Goal: Navigation & Orientation: Find specific page/section

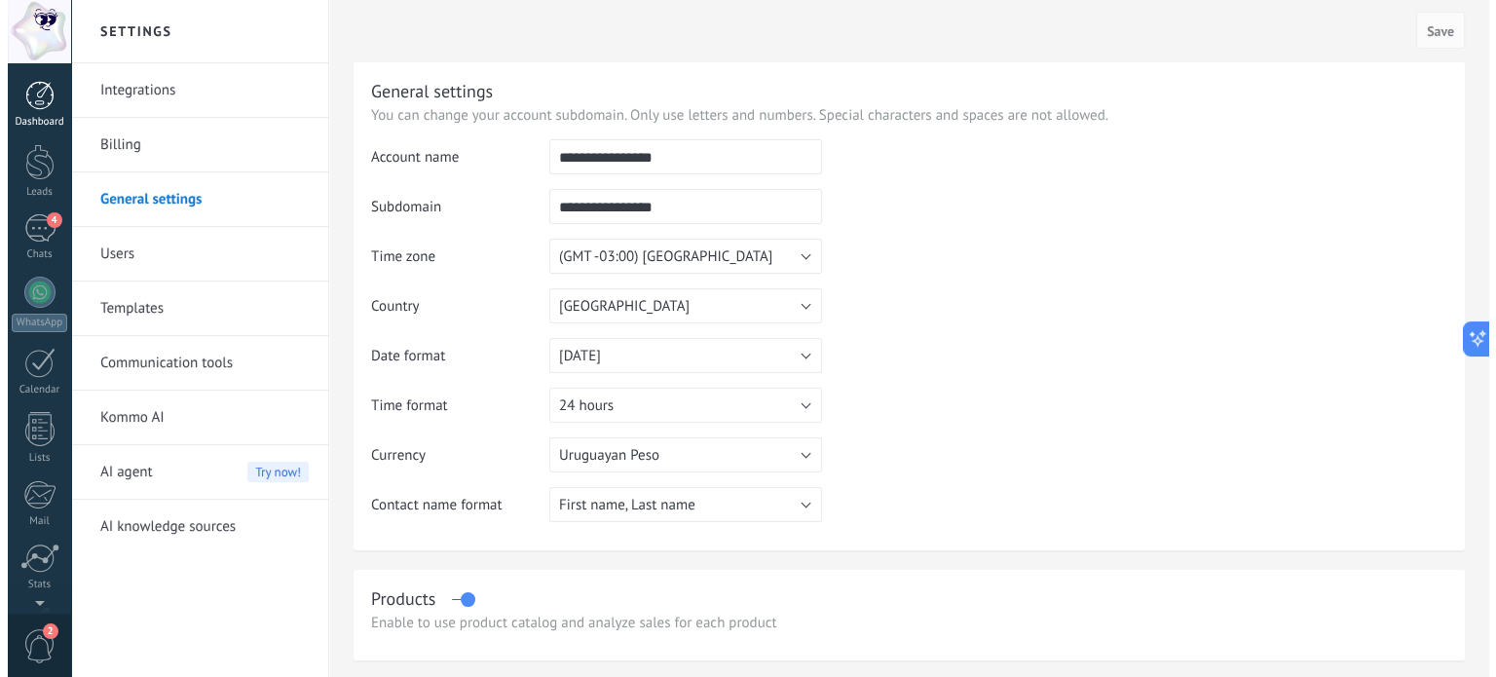
scroll to position [132, 0]
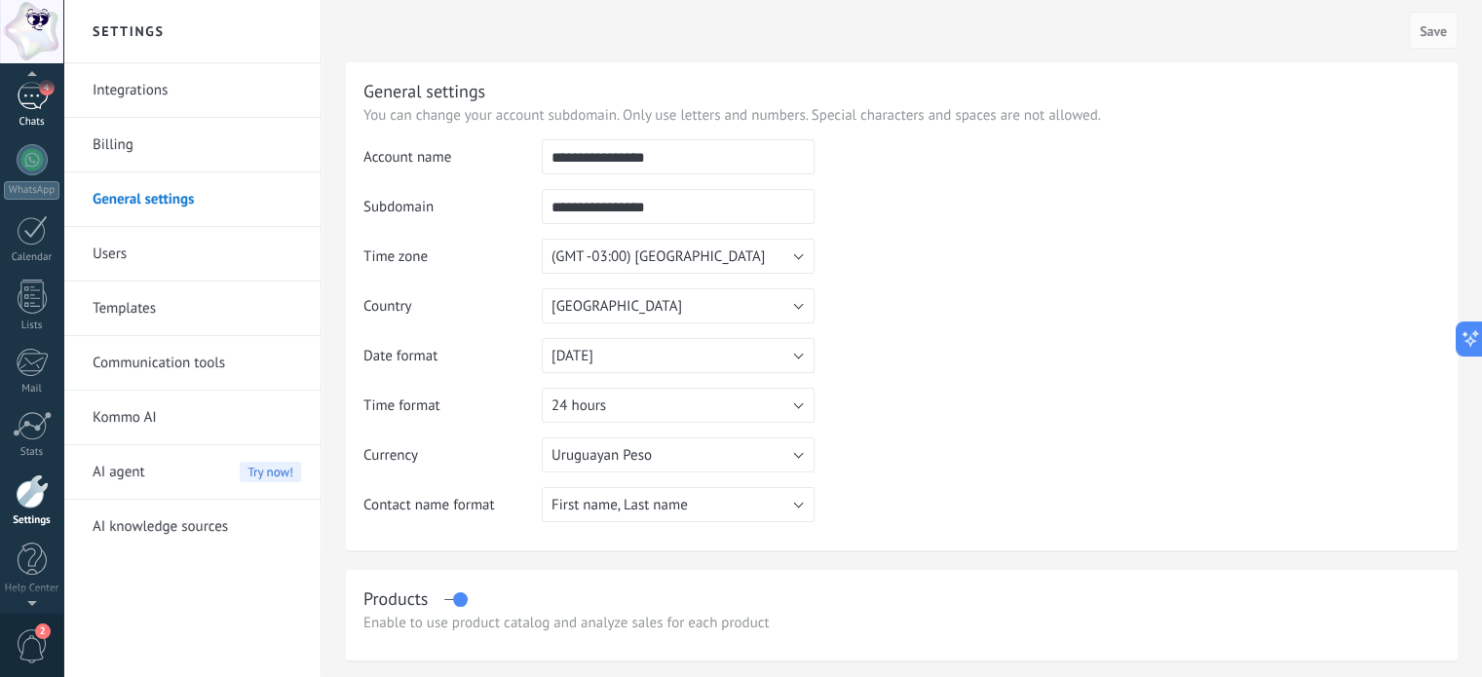
click at [44, 116] on div "Chats" at bounding box center [32, 122] width 57 height 13
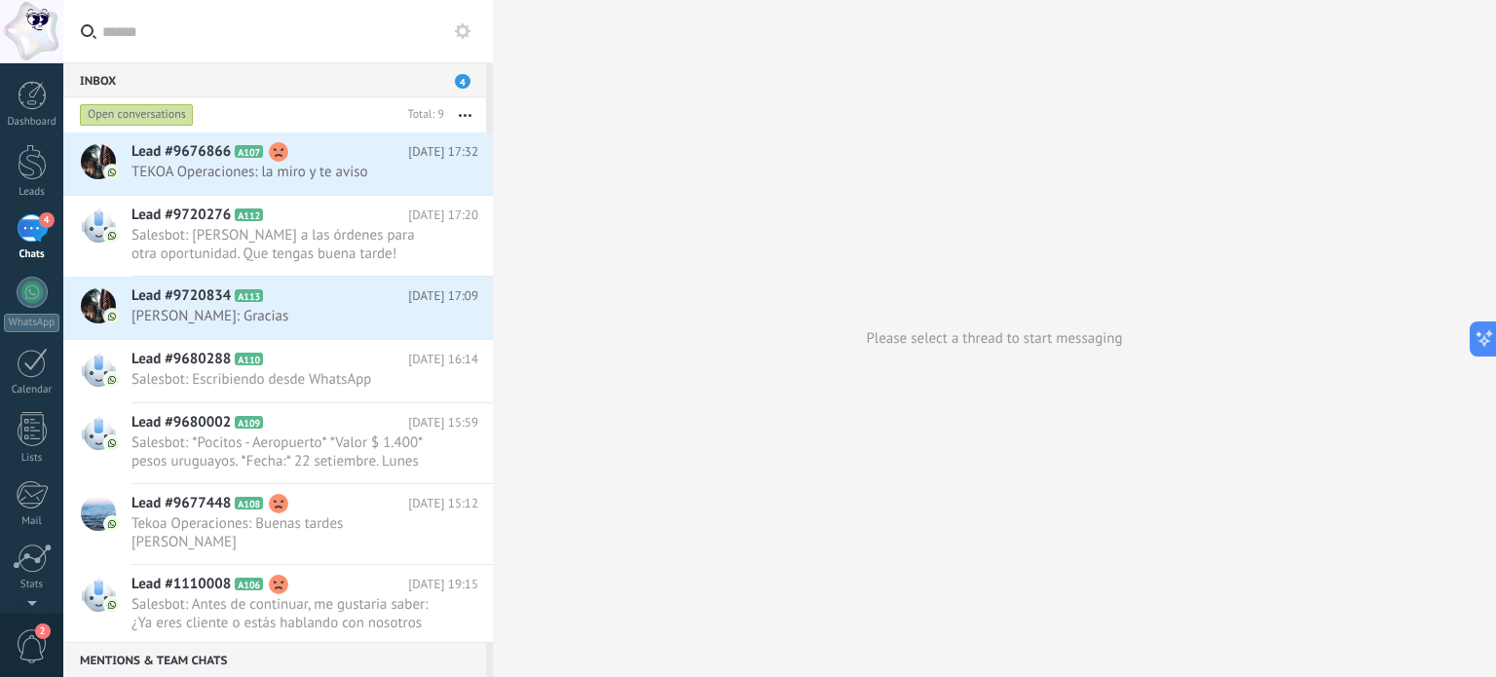
click at [34, 222] on div "4" at bounding box center [32, 228] width 31 height 28
click at [19, 450] on link "Lists" at bounding box center [31, 438] width 63 height 53
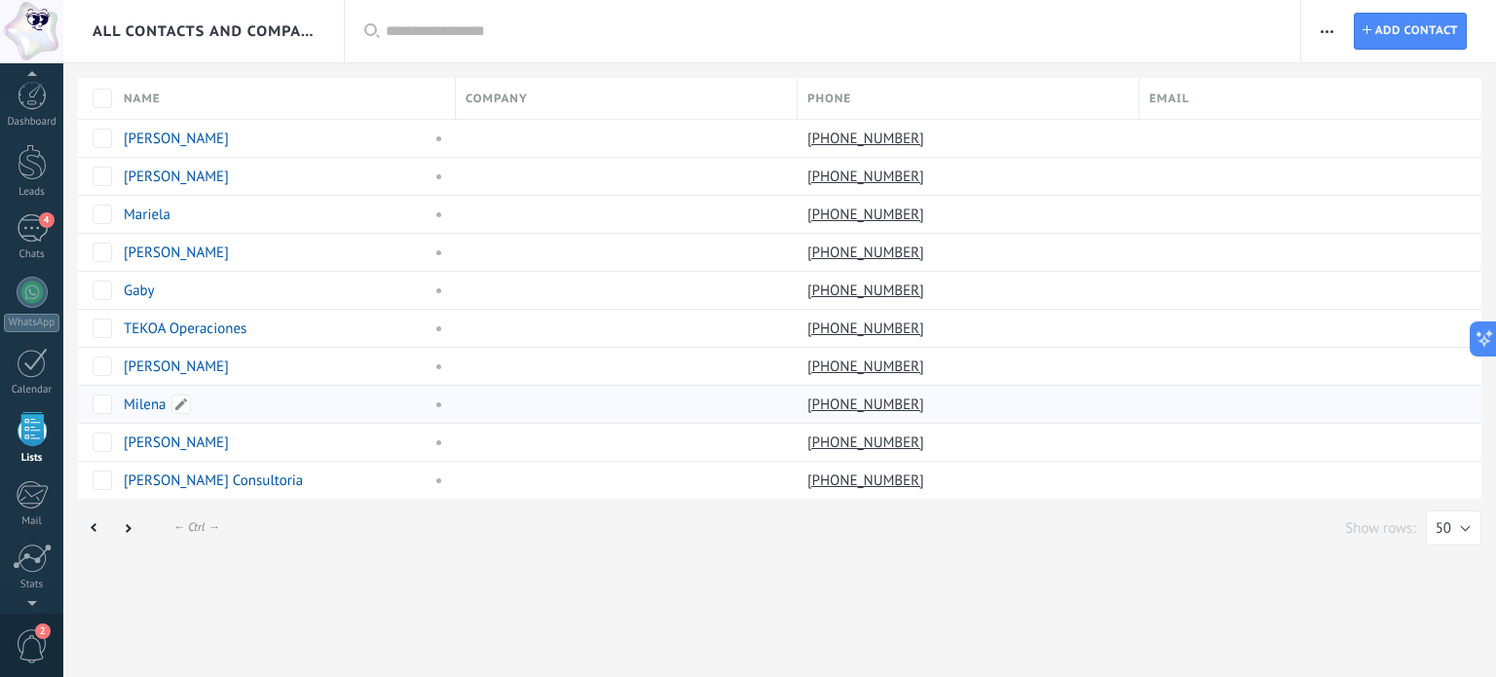
scroll to position [120, 0]
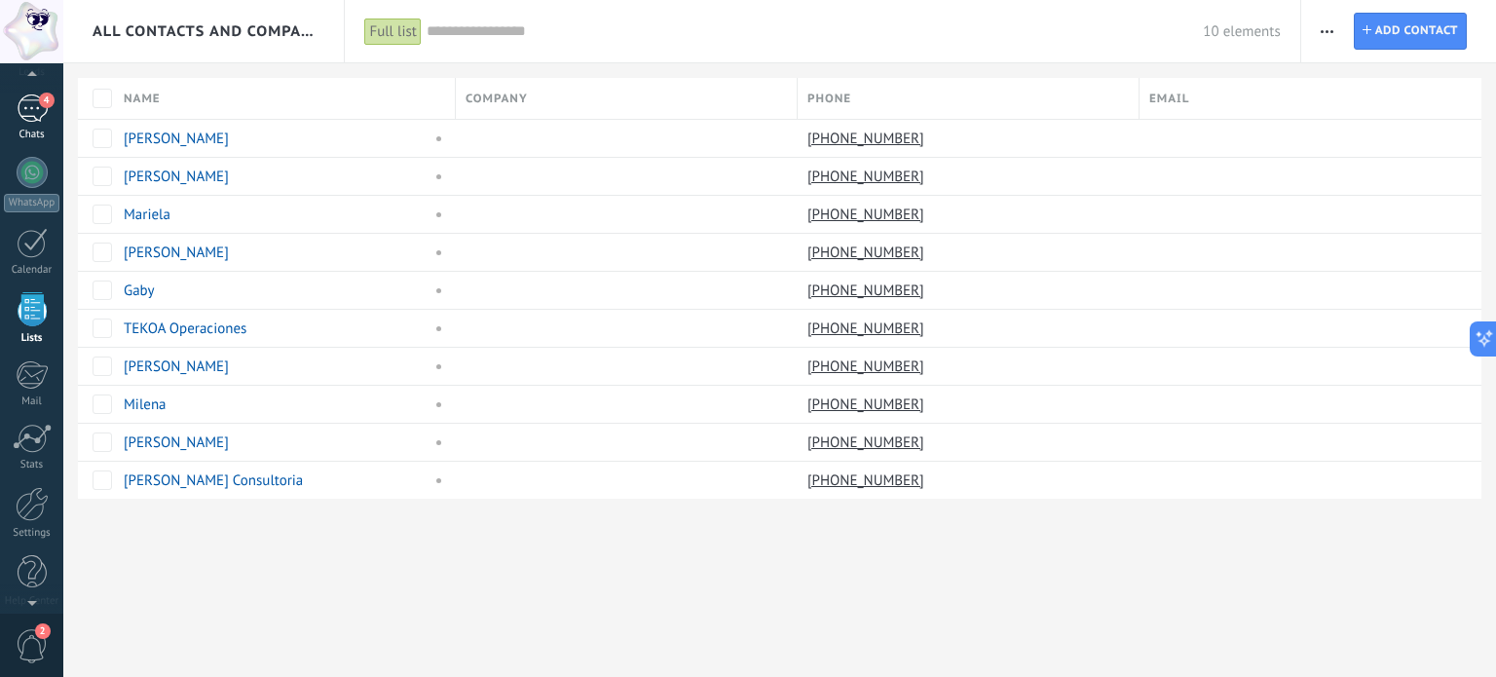
click at [32, 125] on link "4 Chats" at bounding box center [31, 118] width 63 height 47
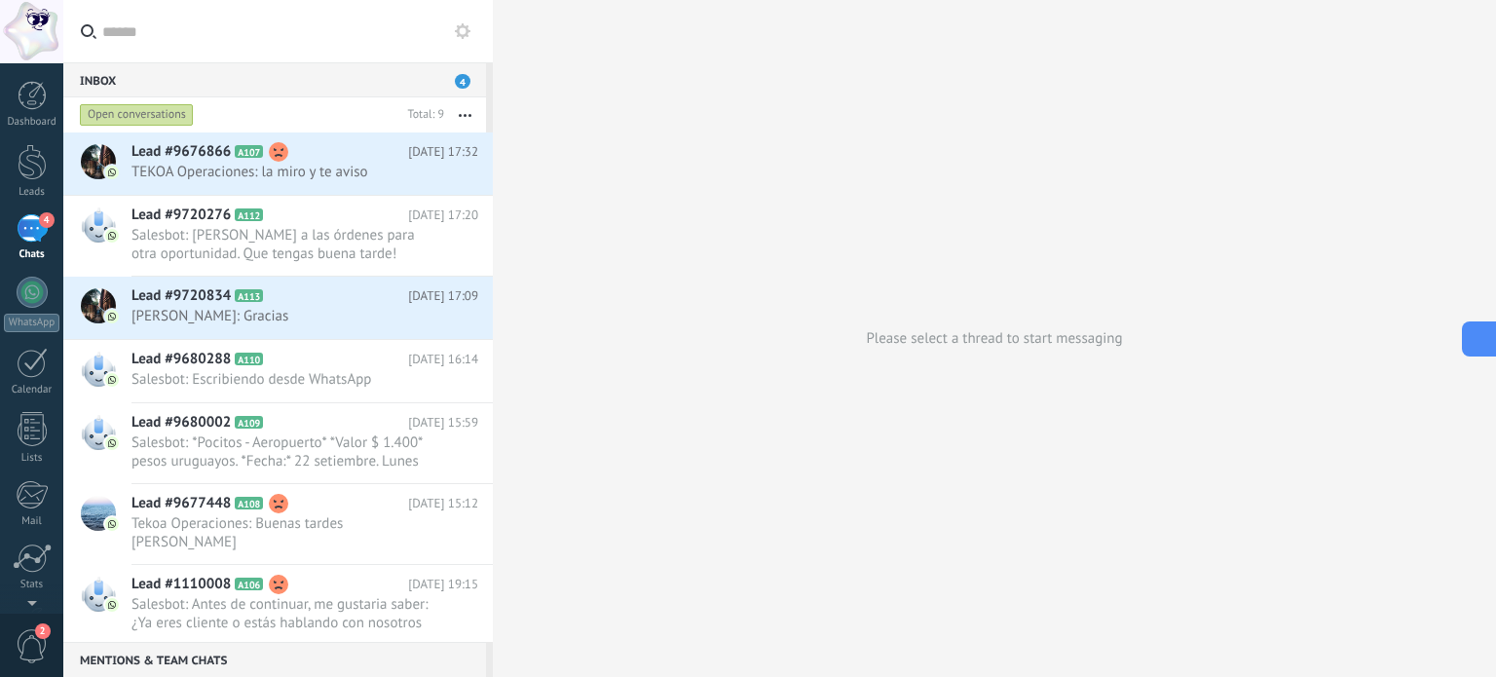
click at [1480, 344] on icon at bounding box center [1477, 338] width 20 height 20
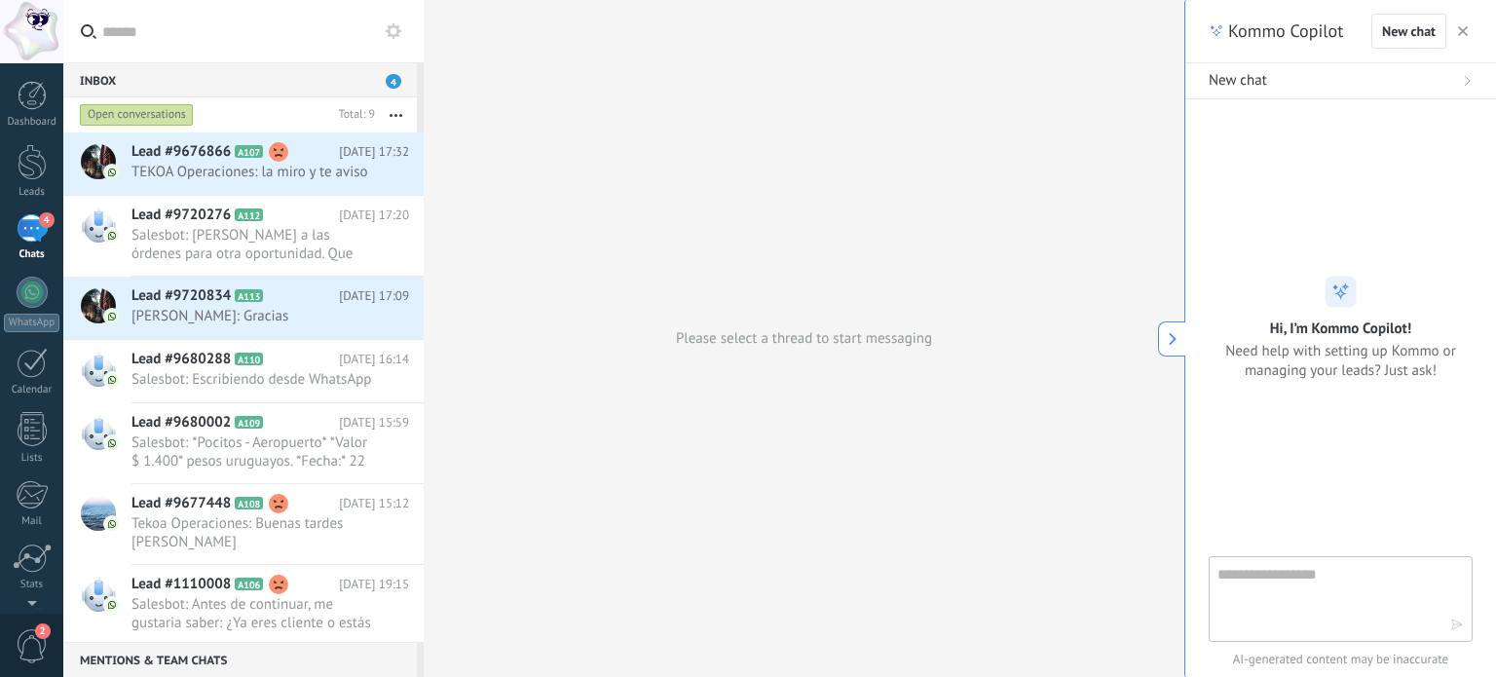
click at [1464, 34] on icon "button" at bounding box center [1463, 31] width 10 height 10
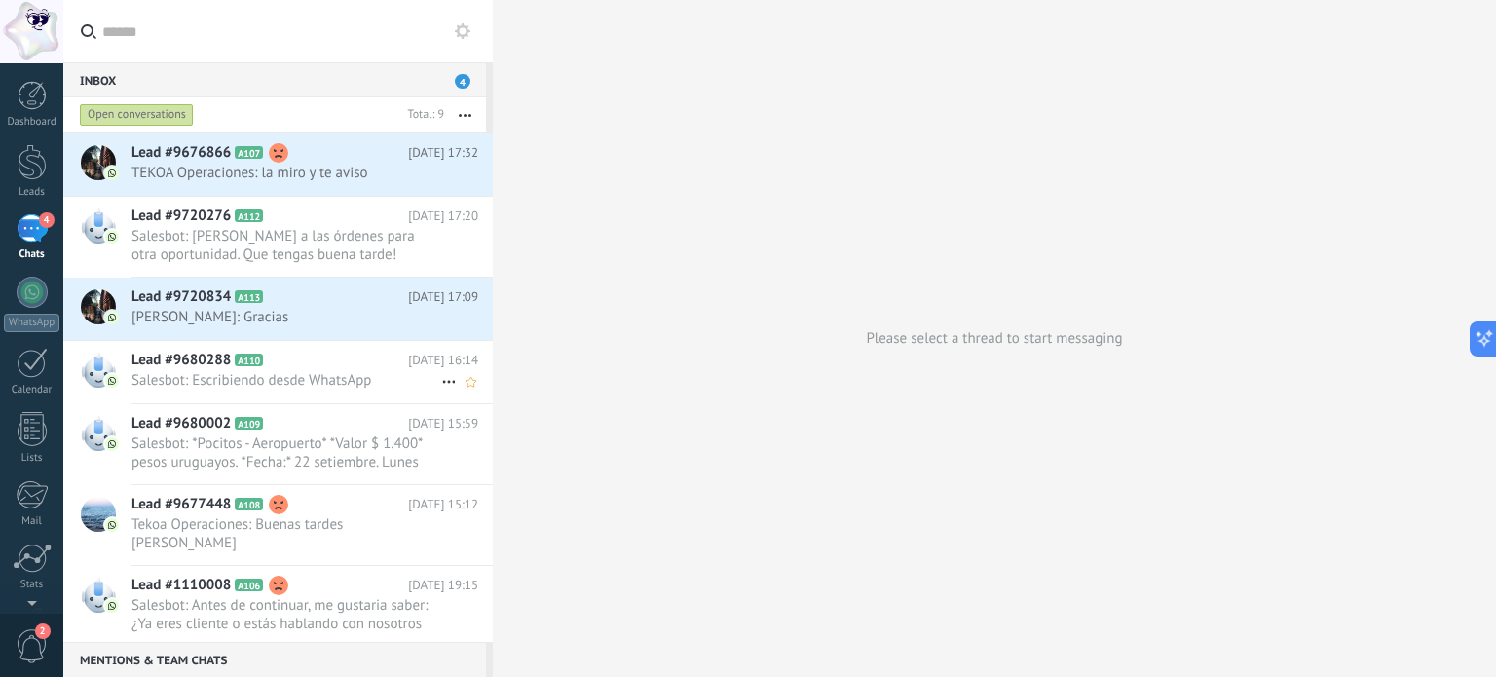
scroll to position [131, 0]
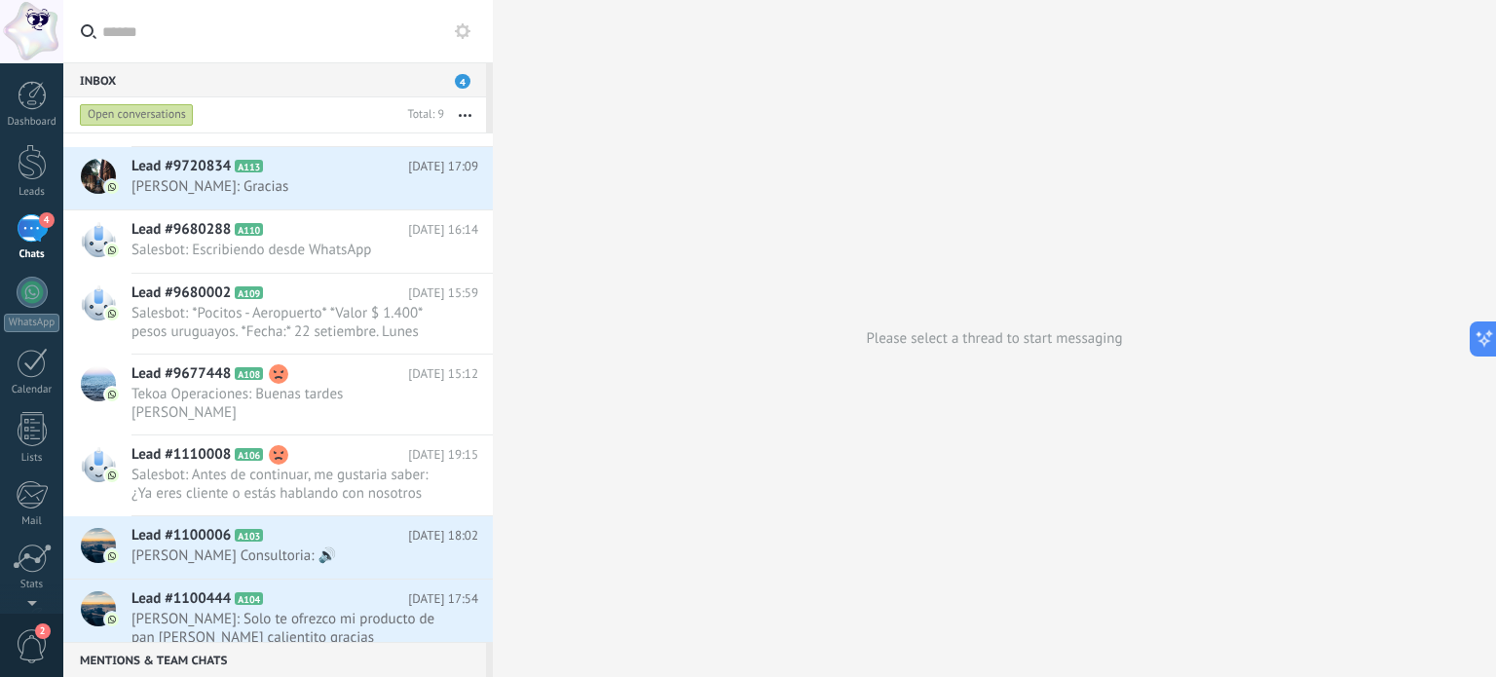
click at [27, 643] on span "2" at bounding box center [32, 646] width 33 height 34
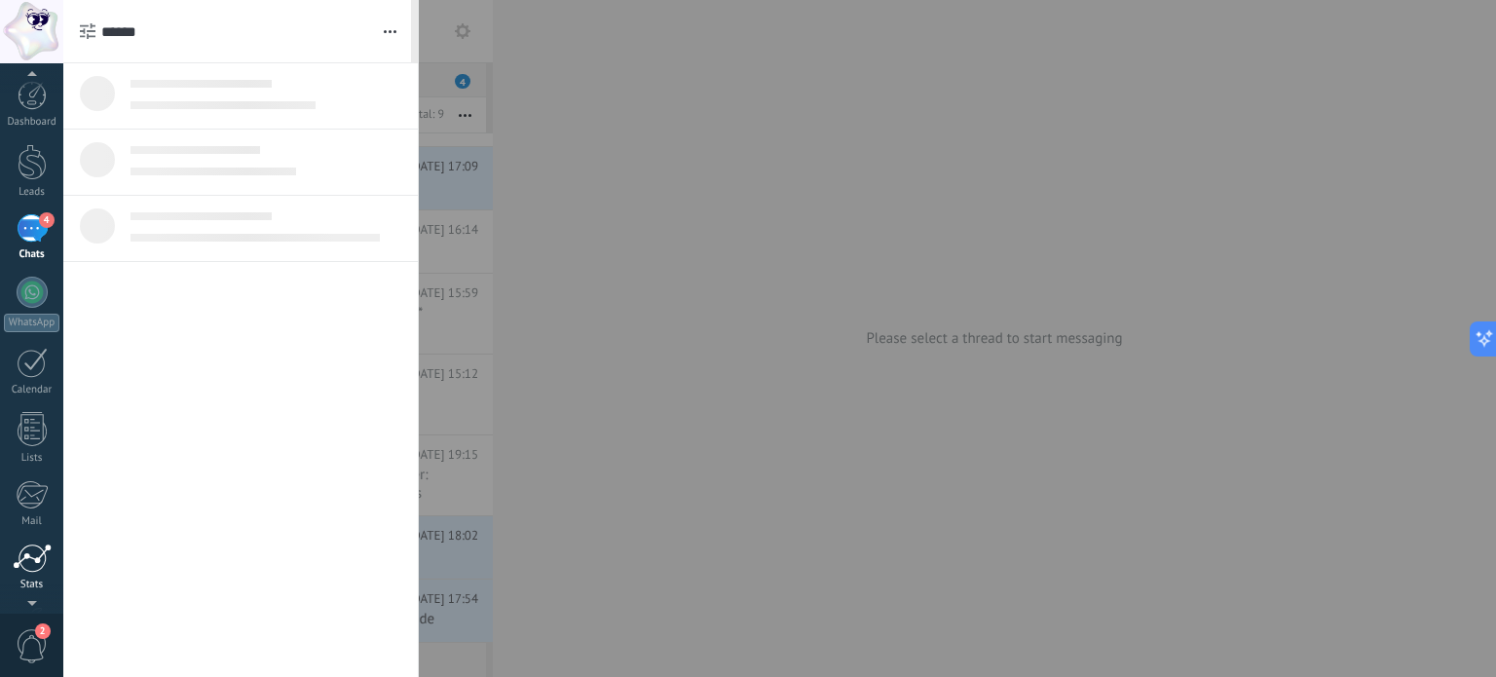
scroll to position [19, 0]
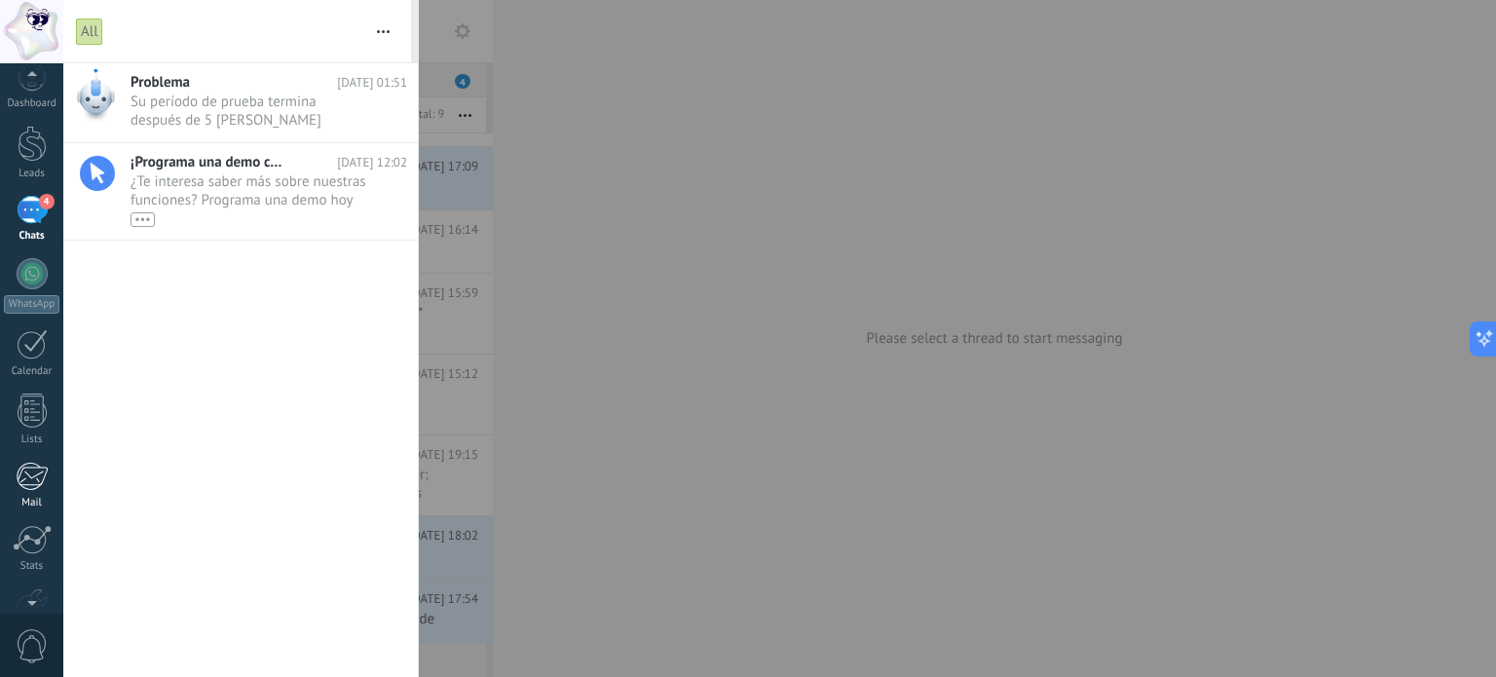
click at [35, 486] on div at bounding box center [32, 476] width 32 height 29
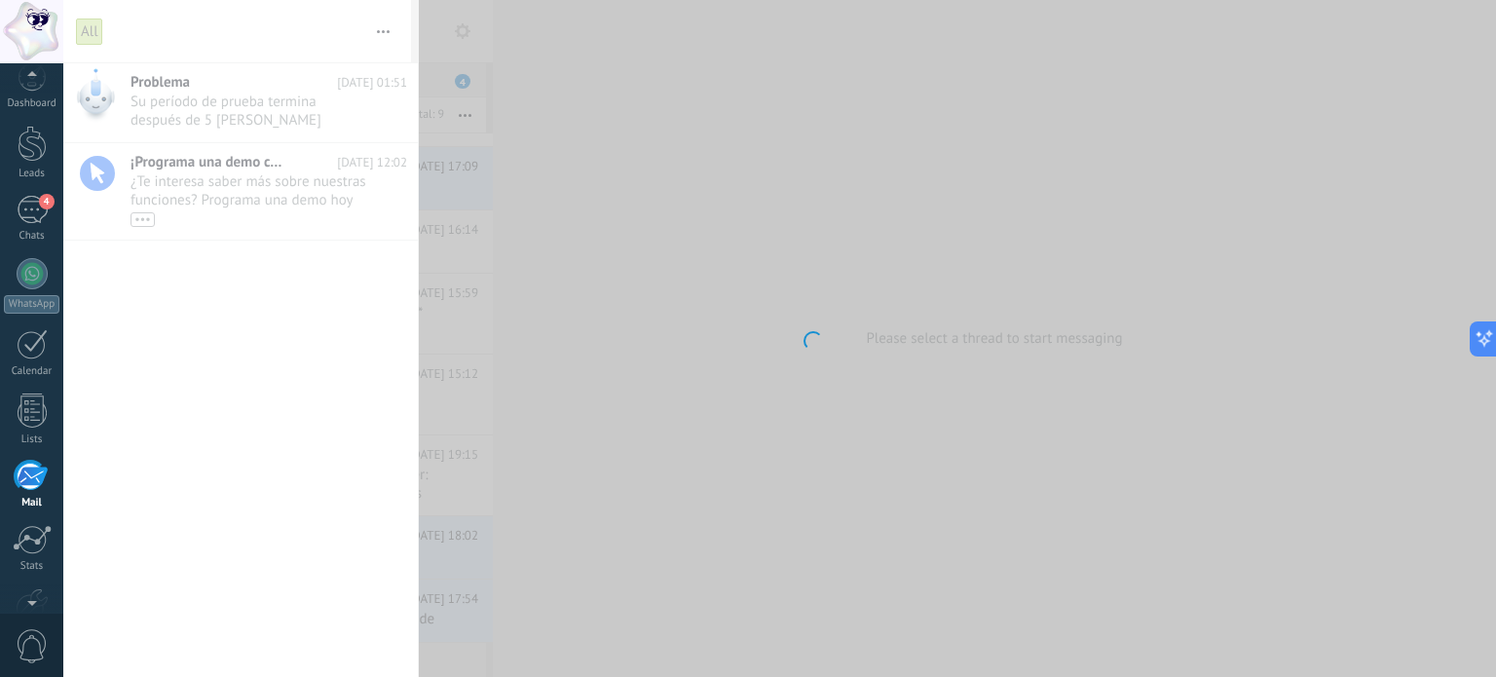
scroll to position [132, 0]
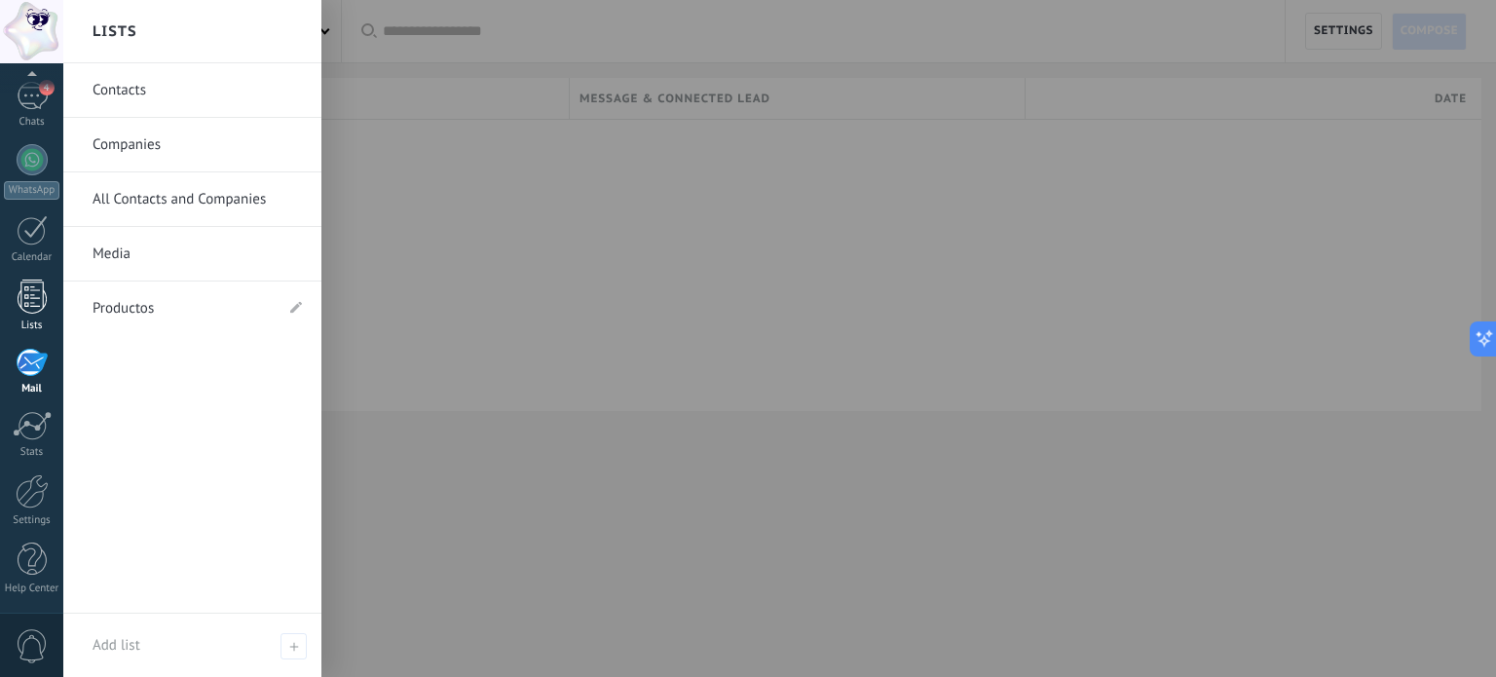
click at [30, 301] on div at bounding box center [32, 297] width 29 height 34
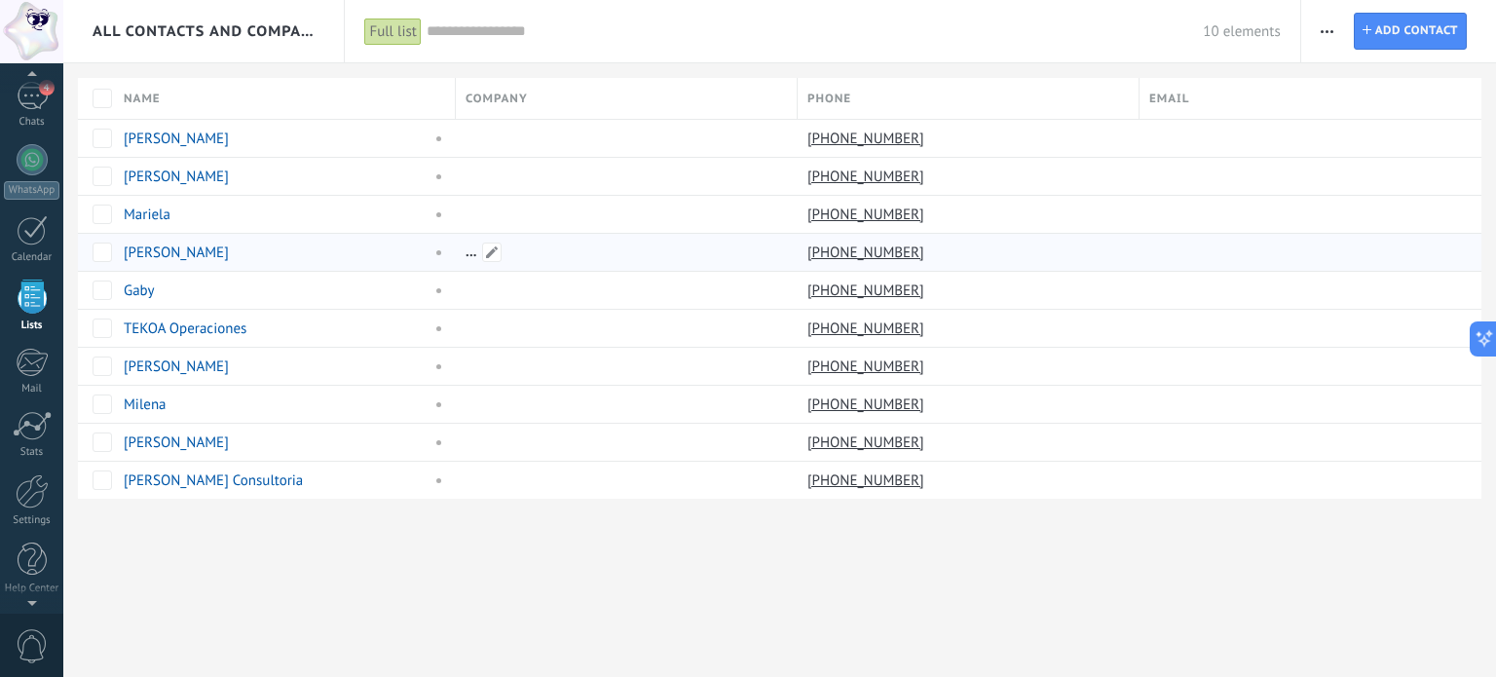
scroll to position [120, 0]
click at [27, 264] on div "Calendar" at bounding box center [32, 270] width 57 height 13
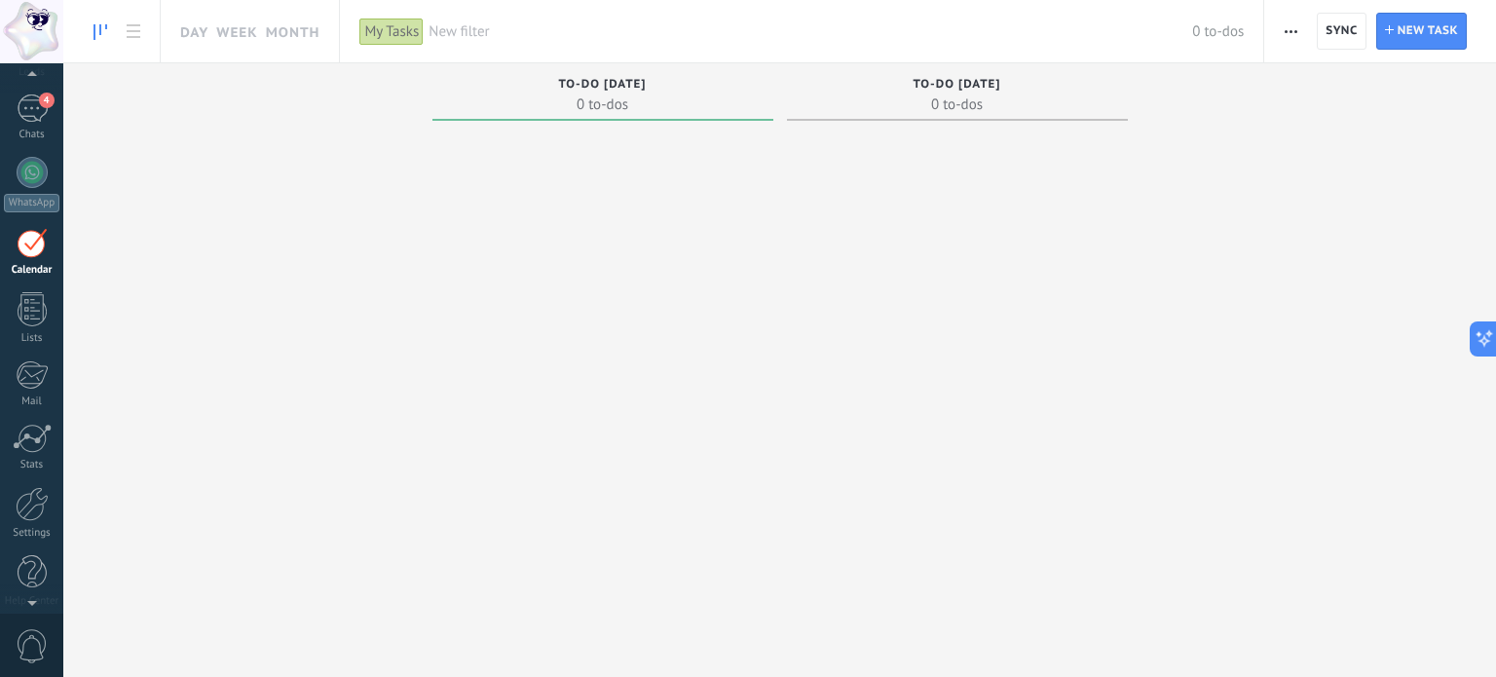
scroll to position [55, 0]
click at [27, 252] on link "WhatsApp" at bounding box center [31, 250] width 63 height 56
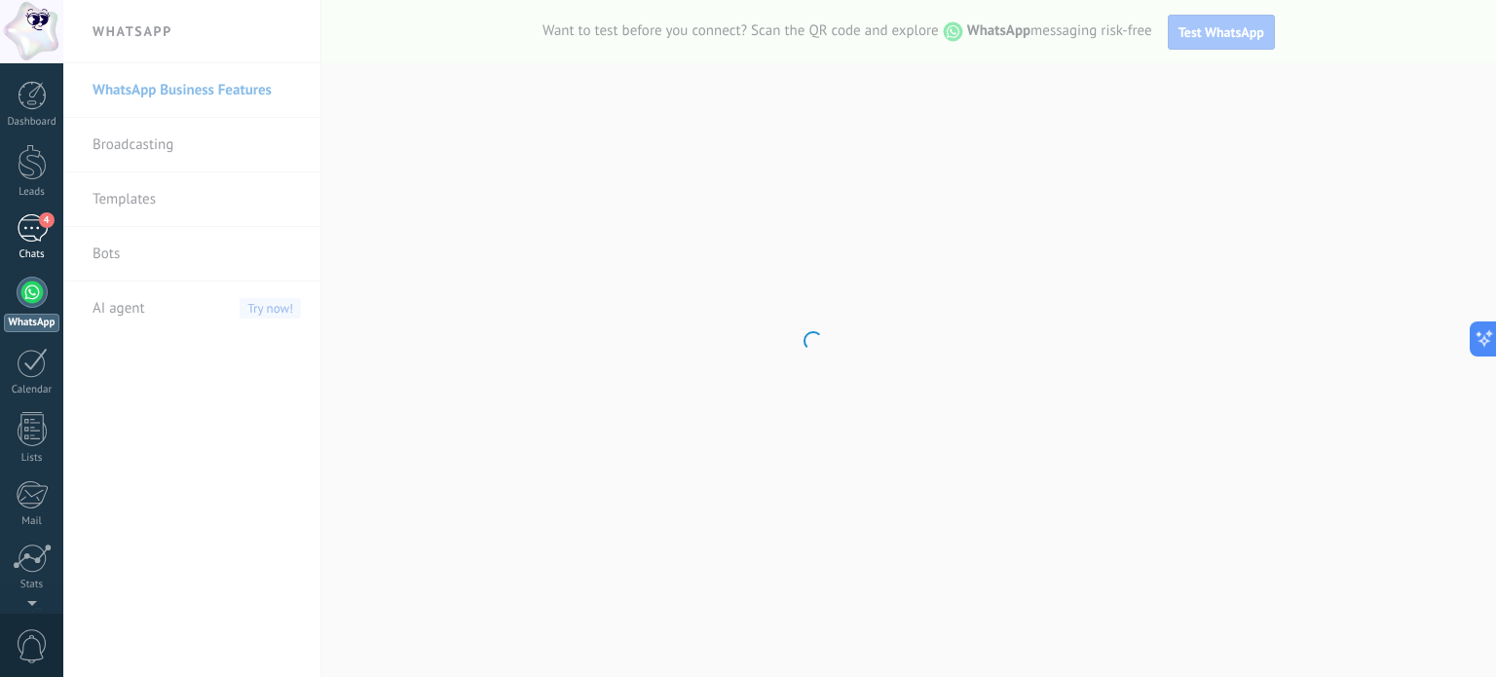
click at [27, 227] on div "4" at bounding box center [32, 228] width 31 height 28
